Goal: Find contact information: Find contact information

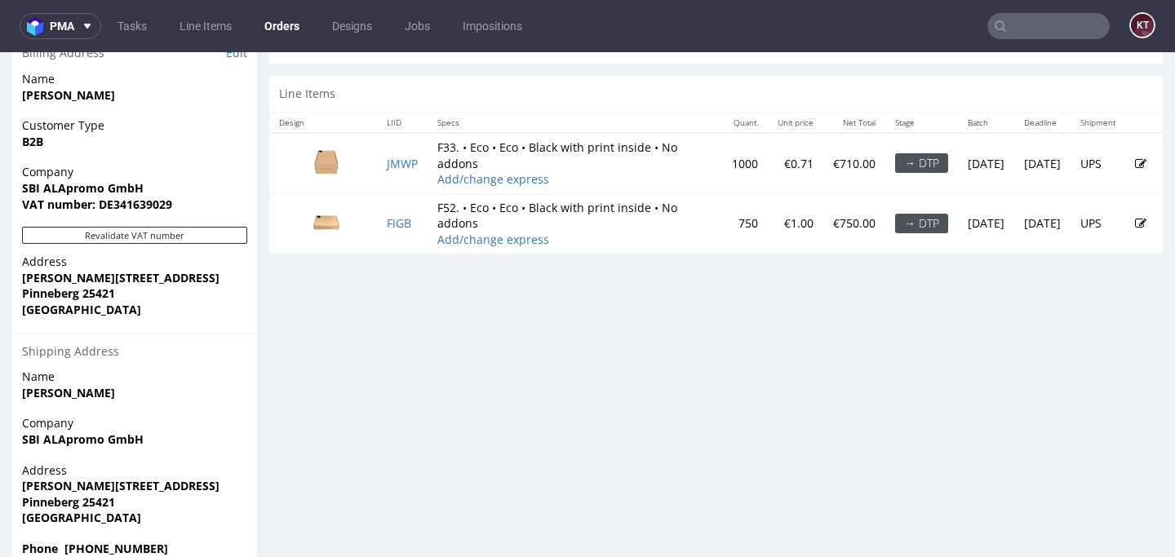
scroll to position [755, 0]
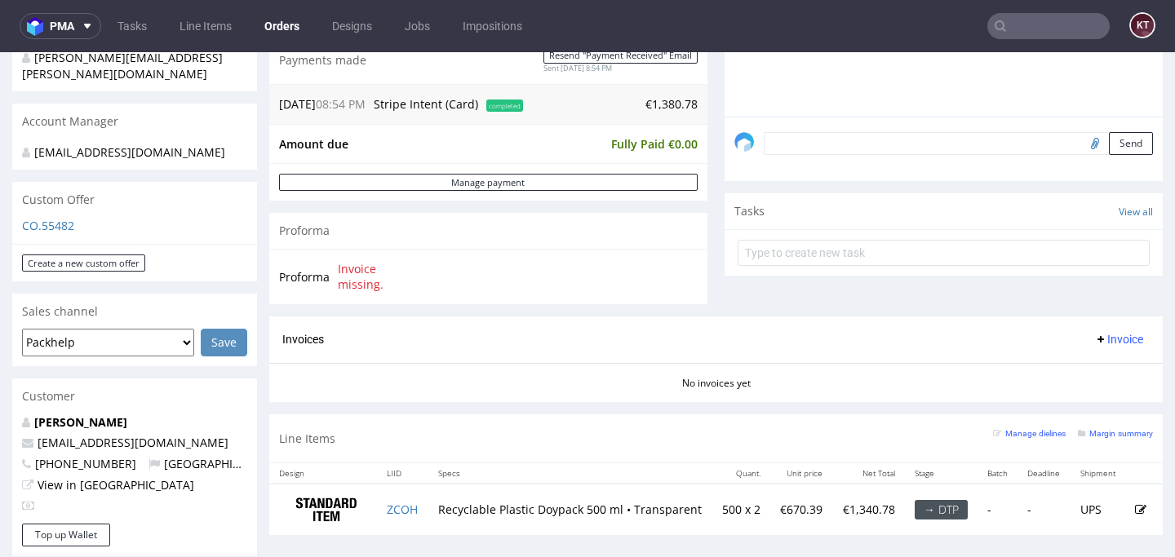
scroll to position [492, 0]
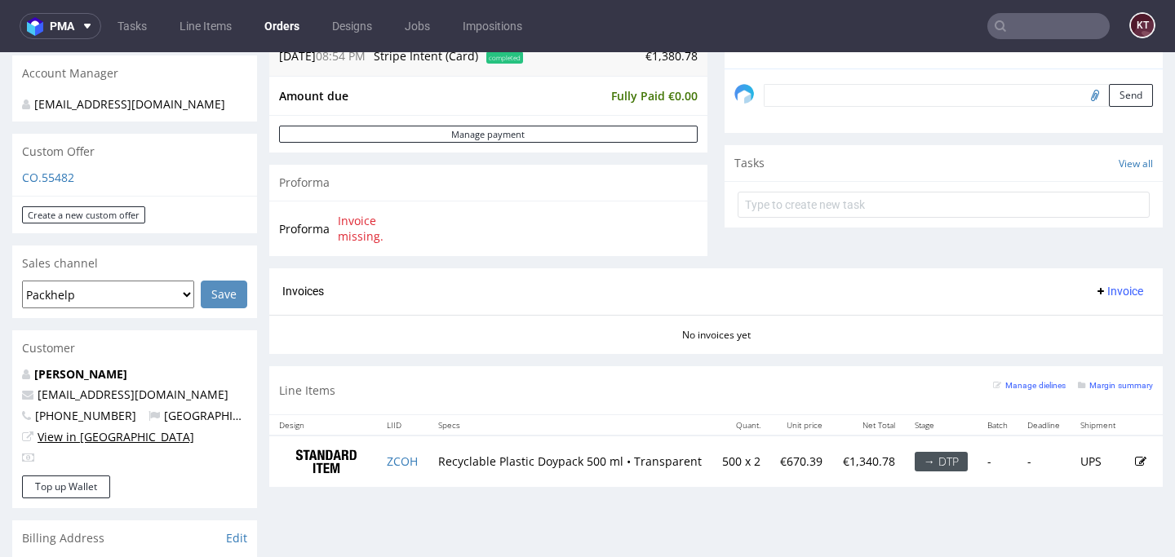
click at [103, 439] on link "View in [GEOGRAPHIC_DATA]" at bounding box center [116, 437] width 157 height 16
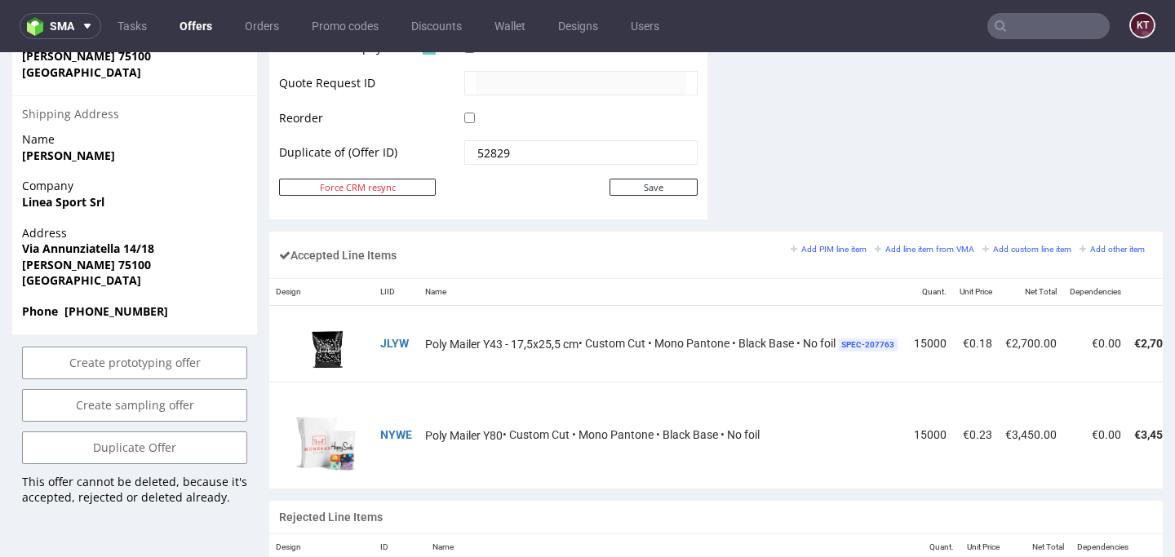
scroll to position [498, 0]
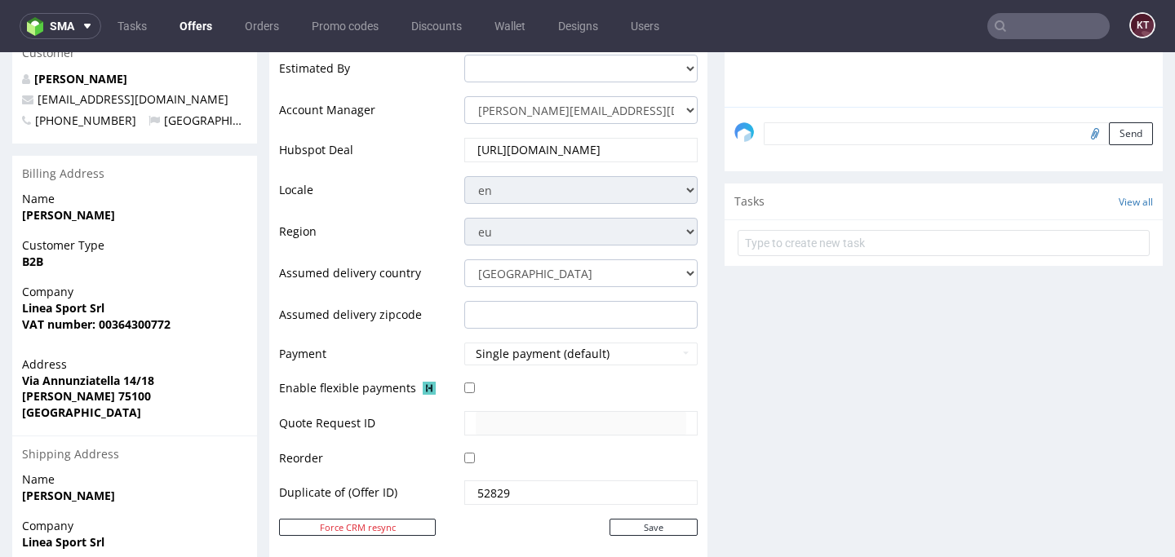
click at [146, 317] on strong "VAT number: 00364300772" at bounding box center [96, 325] width 148 height 16
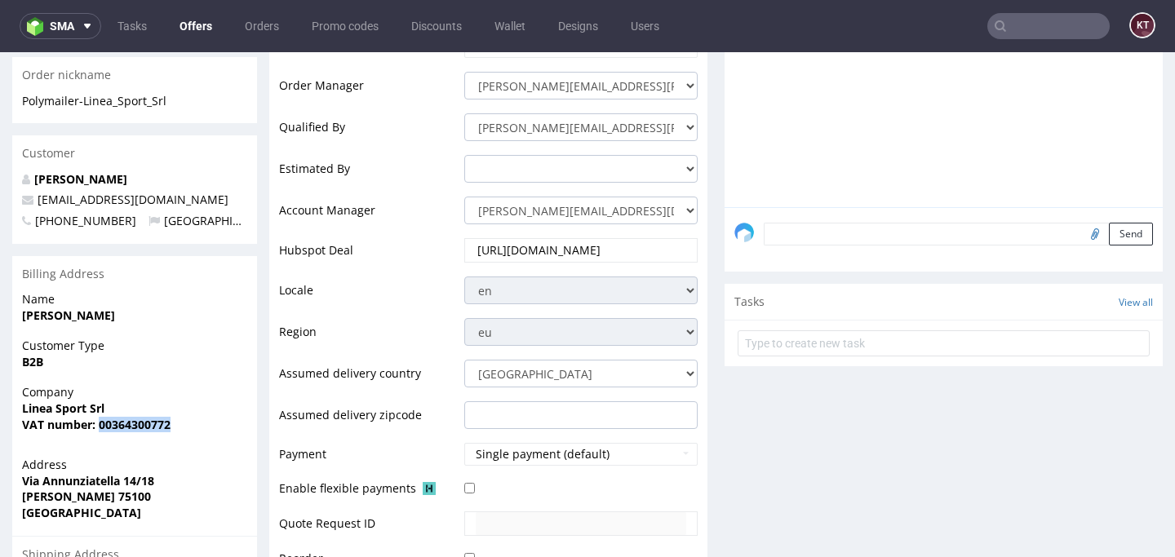
scroll to position [389, 0]
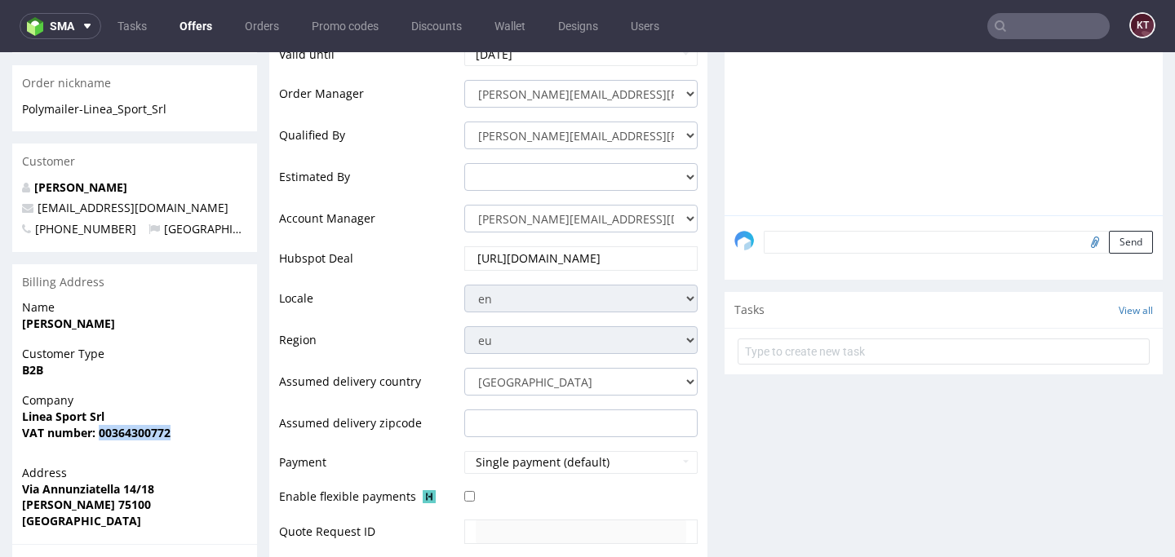
drag, startPoint x: 152, startPoint y: 289, endPoint x: 22, endPoint y: 289, distance: 129.7
click at [22, 316] on span "Pasquale Lamacchia" at bounding box center [134, 324] width 225 height 16
drag, startPoint x: 179, startPoint y: 175, endPoint x: 31, endPoint y: 174, distance: 147.7
click at [31, 200] on p "lineasportmt@gmail.com" at bounding box center [134, 208] width 225 height 16
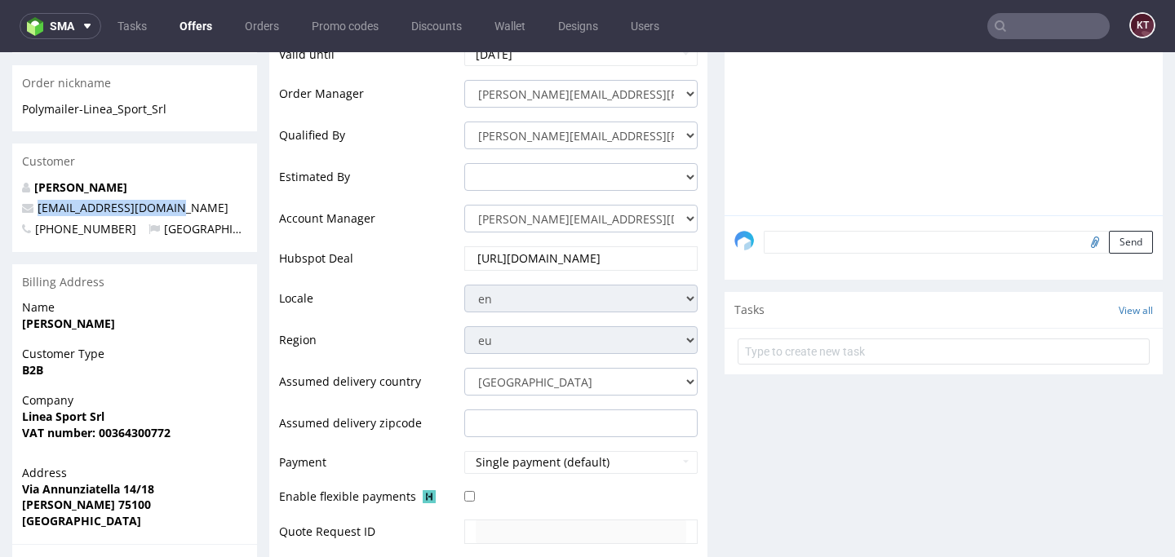
copy span "lineasportmt@gmail.com"
